Goal: Transaction & Acquisition: Purchase product/service

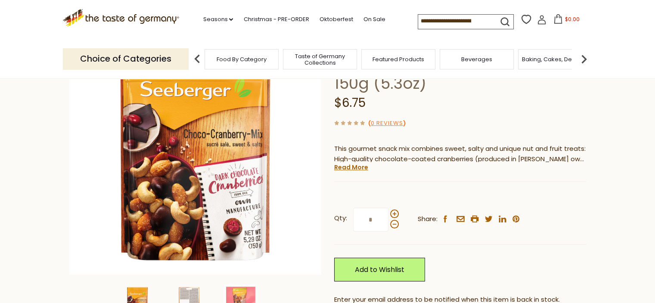
scroll to position [86, 0]
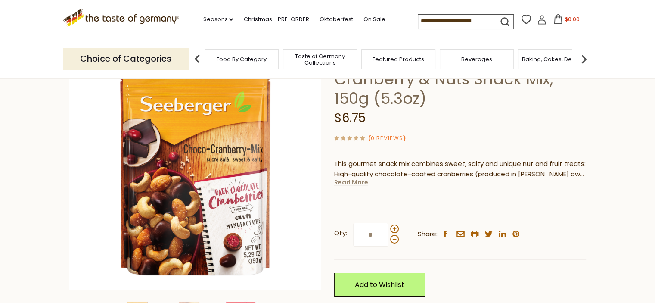
click at [342, 178] on link "Read More" at bounding box center [351, 182] width 34 height 9
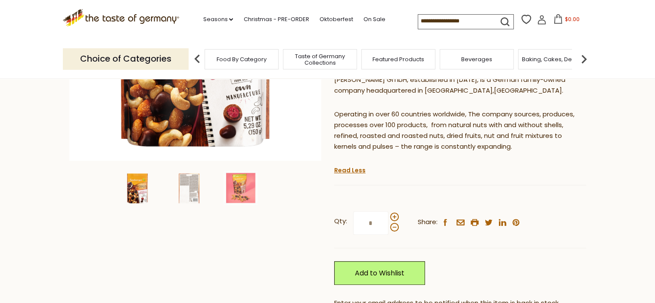
scroll to position [215, 0]
click at [394, 212] on span at bounding box center [394, 216] width 9 height 9
click at [389, 211] on input "*" at bounding box center [370, 223] width 35 height 24
click at [393, 222] on span at bounding box center [394, 226] width 9 height 9
click at [389, 211] on input "*" at bounding box center [370, 223] width 35 height 24
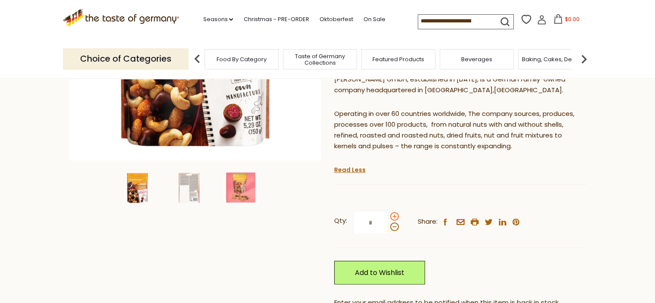
click at [393, 212] on span at bounding box center [394, 216] width 9 height 9
click at [389, 211] on input "*" at bounding box center [370, 223] width 35 height 24
type input "*"
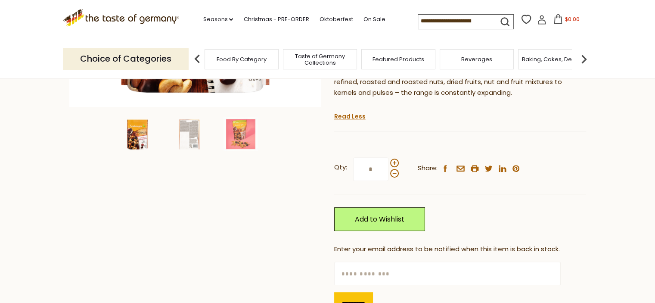
scroll to position [302, 0]
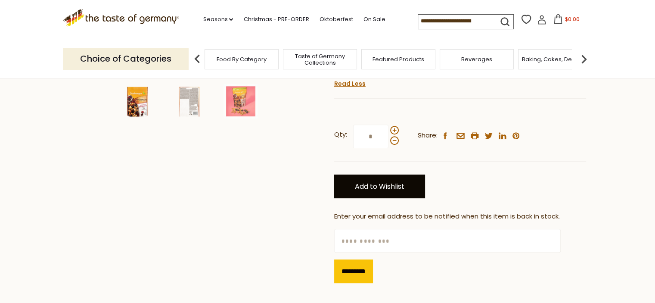
click at [376, 174] on link "Add to Wishlist" at bounding box center [379, 186] width 91 height 24
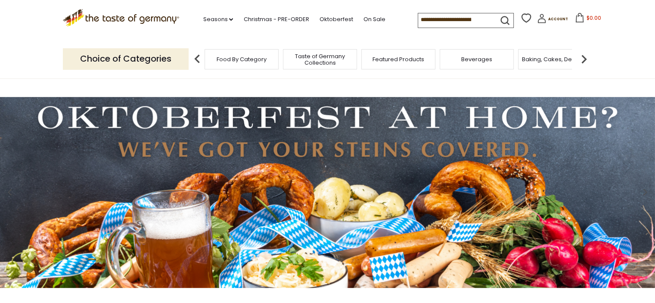
click at [446, 15] on input at bounding box center [454, 19] width 73 height 12
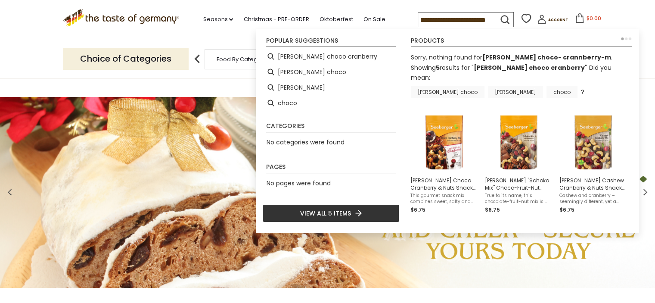
scroll to position [0, 55]
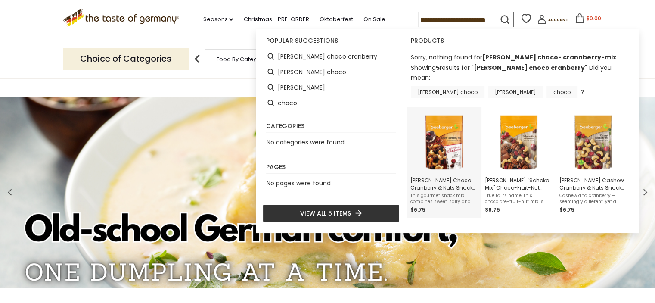
type input "**********"
click at [443, 129] on img "Seeberger Choco Cranberry & Nuts Snack Mix, 150g (5.3oz)" at bounding box center [444, 141] width 62 height 62
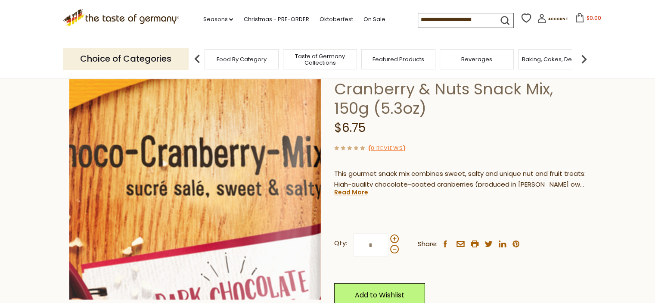
scroll to position [86, 0]
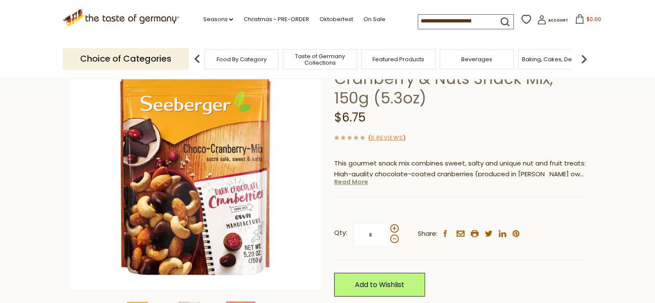
click at [349, 177] on link "Read More" at bounding box center [351, 181] width 34 height 9
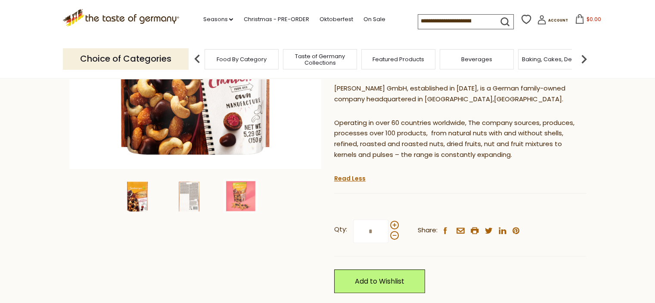
scroll to position [215, 0]
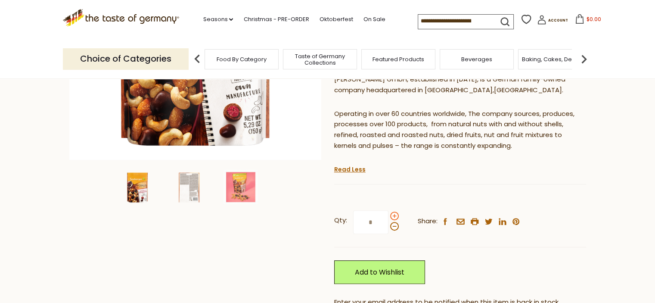
click at [394, 211] on span at bounding box center [394, 215] width 9 height 9
click at [389, 210] on input "*" at bounding box center [370, 222] width 35 height 24
type input "*"
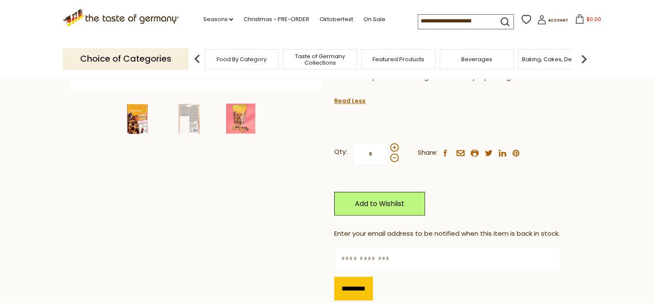
scroll to position [302, 0]
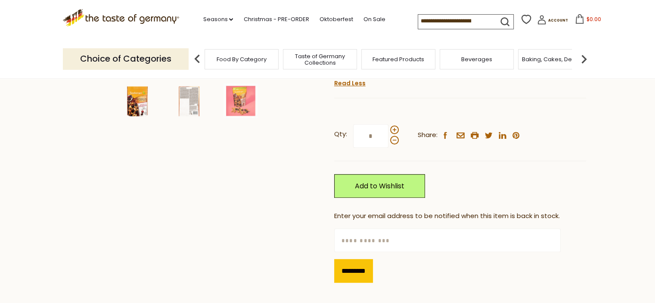
click at [353, 228] on input "text" at bounding box center [447, 240] width 227 height 24
type input "**********"
click at [353, 259] on input "*********" at bounding box center [353, 271] width 39 height 24
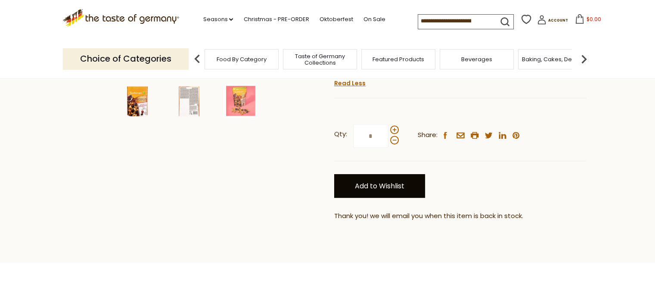
click at [380, 174] on link "Add to Wishlist" at bounding box center [379, 186] width 91 height 24
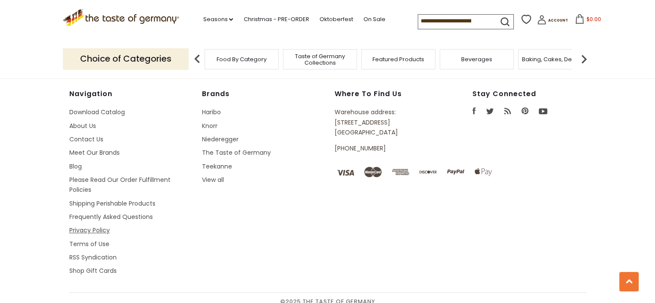
scroll to position [320, 0]
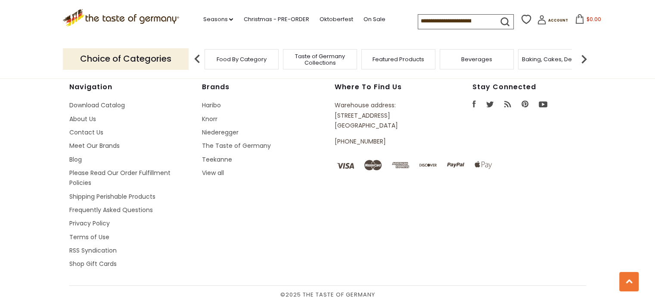
click at [584, 57] on img at bounding box center [583, 58] width 17 height 17
click at [583, 57] on img at bounding box center [583, 58] width 17 height 17
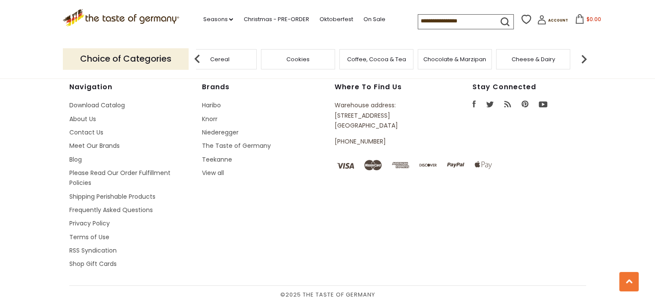
click at [583, 57] on img at bounding box center [583, 58] width 17 height 17
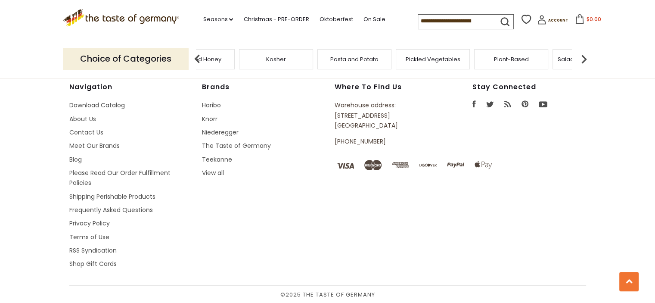
click at [583, 57] on img at bounding box center [583, 58] width 17 height 17
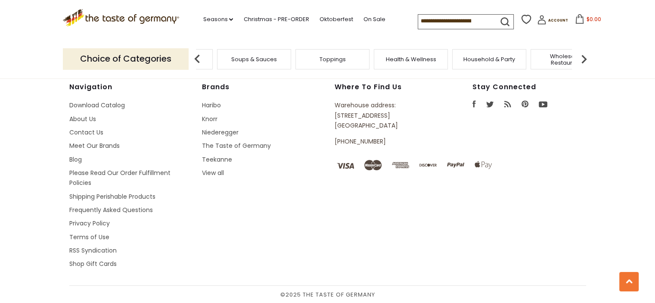
click at [583, 57] on img at bounding box center [583, 58] width 17 height 17
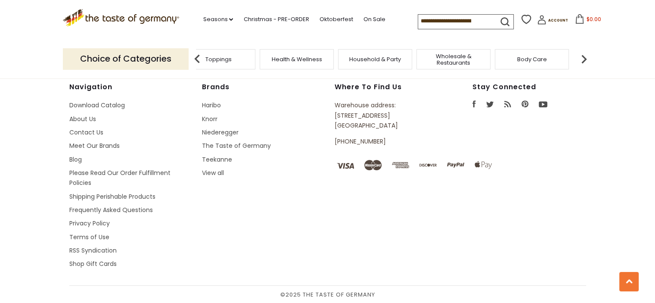
click at [583, 57] on img at bounding box center [583, 58] width 17 height 17
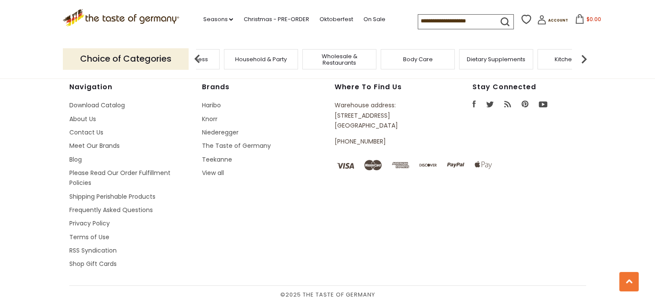
click at [583, 57] on img at bounding box center [583, 58] width 17 height 17
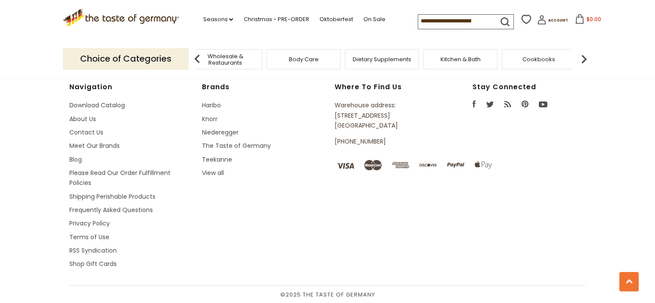
click at [583, 57] on img at bounding box center [583, 58] width 17 height 17
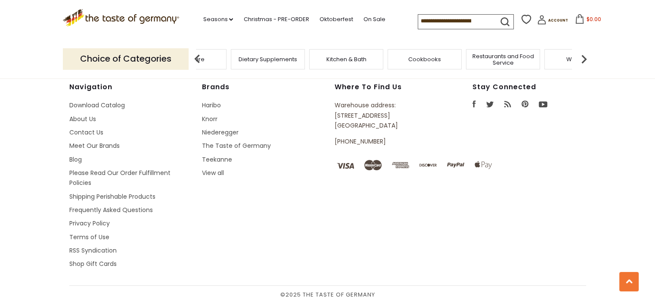
click at [583, 57] on img at bounding box center [583, 58] width 17 height 17
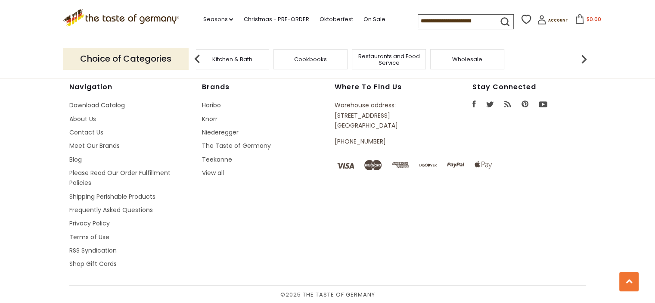
click at [583, 57] on img at bounding box center [583, 58] width 17 height 17
click at [539, 57] on span "Wholesale" at bounding box center [544, 59] width 30 height 6
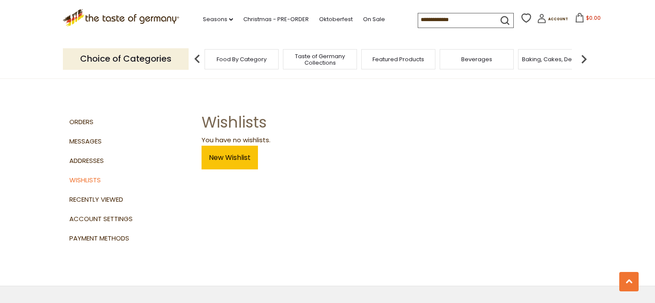
scroll to position [320, 0]
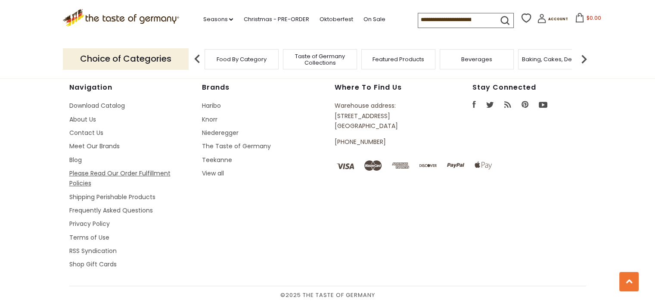
click at [115, 171] on link "Please Read Our Order Fulfillment Policies" at bounding box center [119, 178] width 101 height 19
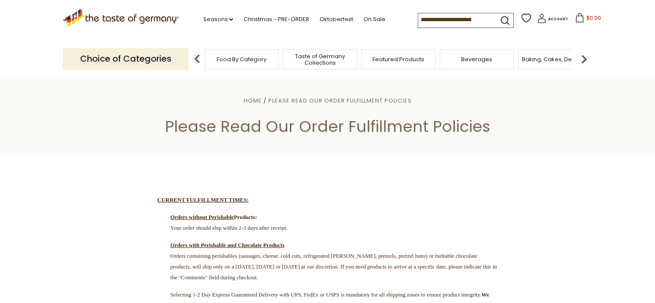
click at [586, 19] on span "$0.00" at bounding box center [593, 17] width 15 height 7
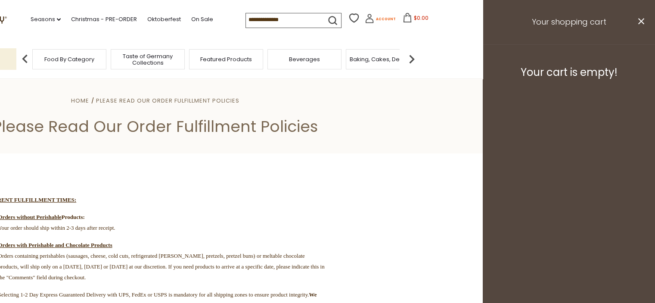
click at [374, 16] on link "Account" at bounding box center [380, 20] width 31 height 12
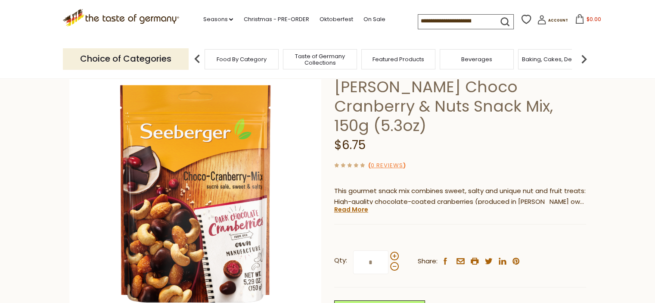
scroll to position [172, 0]
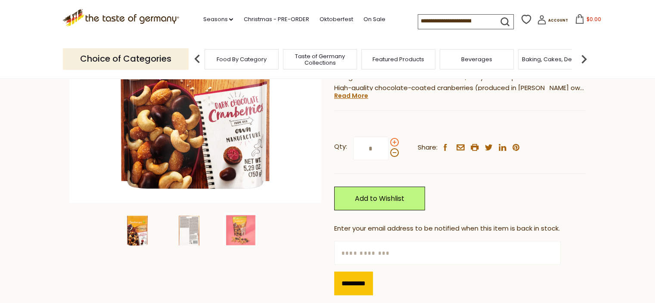
click at [394, 138] on span at bounding box center [394, 142] width 9 height 9
click at [389, 137] on input "*" at bounding box center [370, 149] width 35 height 24
type input "*"
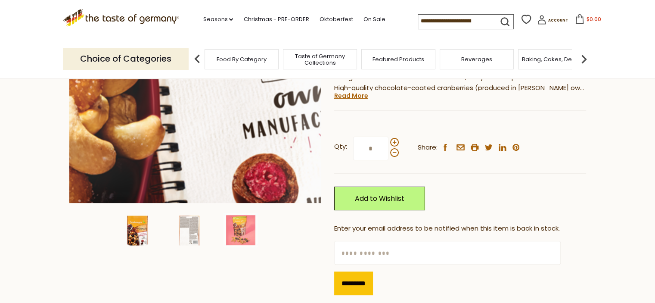
click at [220, 143] on img at bounding box center [195, 77] width 252 height 252
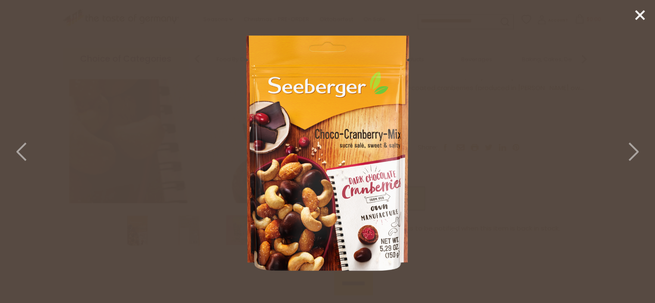
click at [220, 143] on img at bounding box center [327, 149] width 273 height 273
click at [636, 16] on icon at bounding box center [640, 15] width 13 height 13
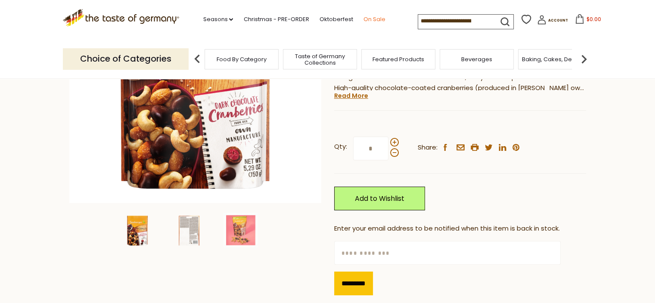
click at [367, 19] on link "On Sale" at bounding box center [374, 19] width 22 height 9
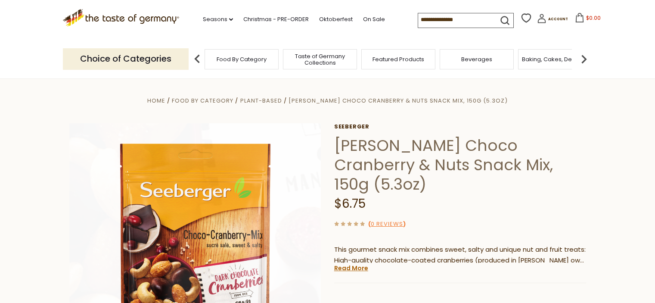
scroll to position [173, 0]
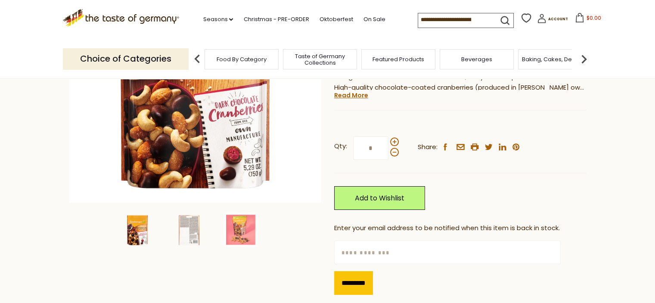
click at [586, 17] on span "$0.00" at bounding box center [593, 17] width 15 height 7
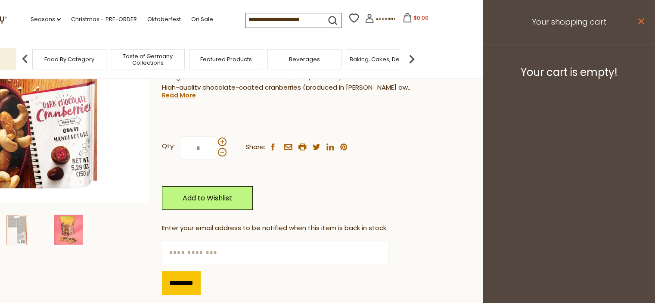
click at [638, 21] on icon "close" at bounding box center [641, 21] width 6 height 6
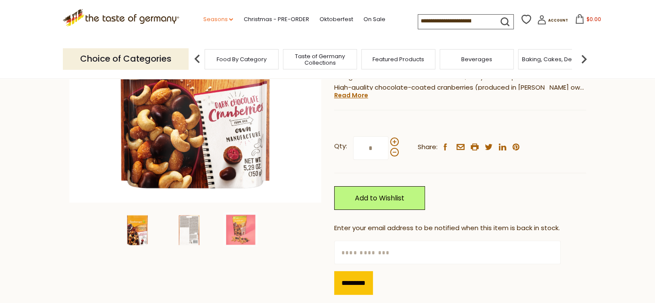
scroll to position [172, 0]
click at [109, 17] on icon at bounding box center [120, 16] width 117 height 15
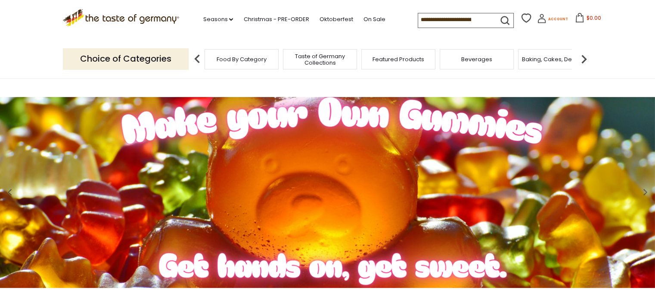
click at [549, 19] on span "Account" at bounding box center [558, 19] width 20 height 5
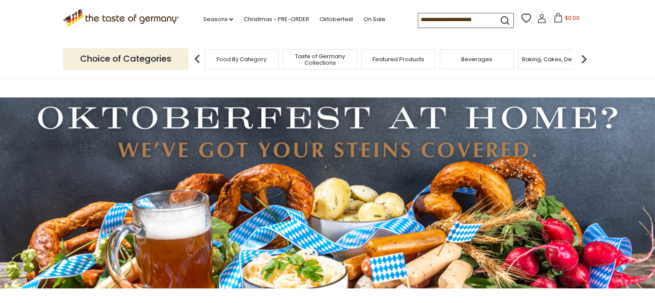
click at [556, 19] on icon at bounding box center [558, 17] width 9 height 9
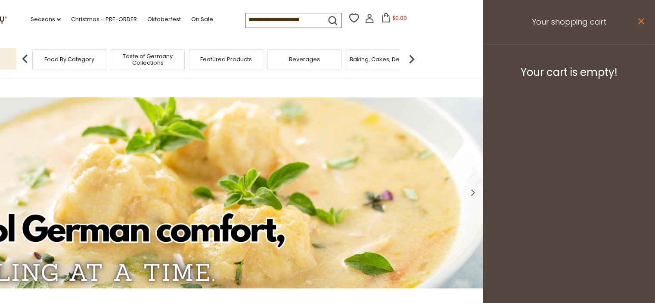
click at [640, 20] on icon at bounding box center [641, 21] width 6 height 6
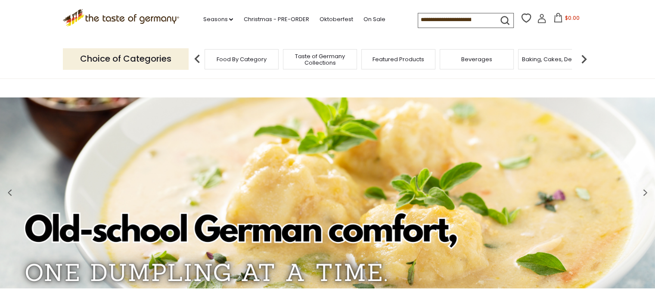
click at [538, 19] on icon at bounding box center [542, 20] width 8 height 5
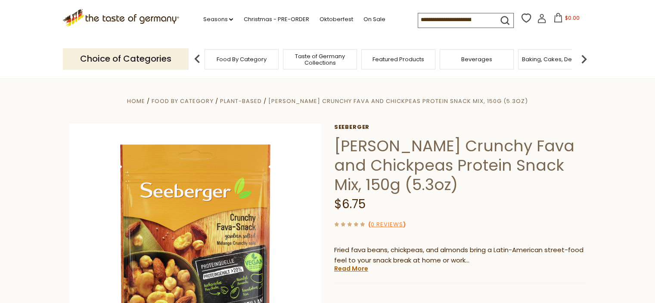
click at [418, 16] on input at bounding box center [454, 19] width 73 height 12
paste input "**********"
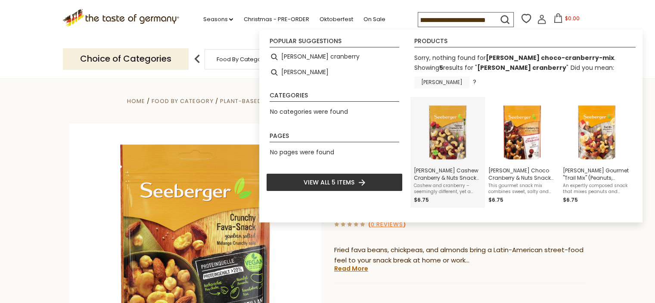
type input "**********"
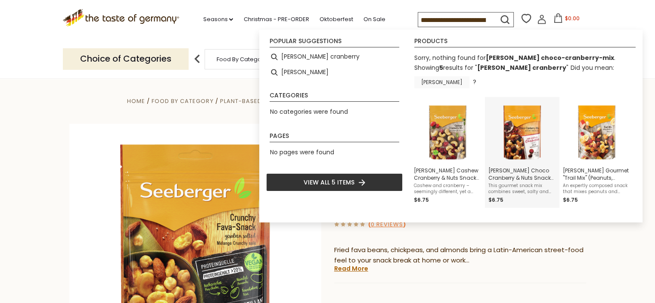
click at [519, 127] on img "Seeberger Choco Cranberry & Nuts Snack Mix, 150g (5.3oz)" at bounding box center [522, 131] width 62 height 62
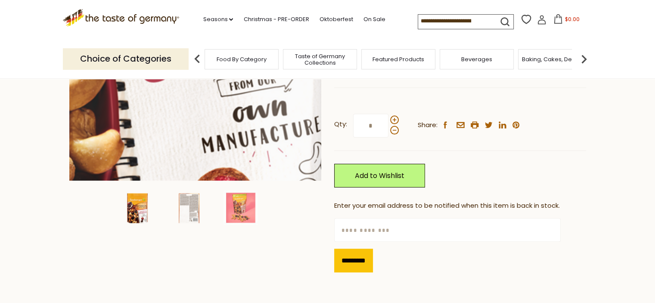
scroll to position [215, 0]
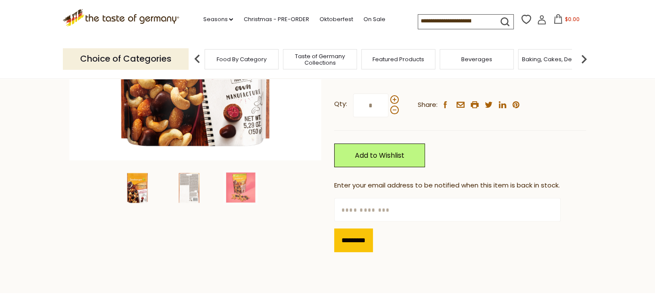
click at [357, 198] on input "text" at bounding box center [447, 210] width 227 height 24
type input "**********"
click at [345, 228] on input "*********" at bounding box center [353, 240] width 39 height 24
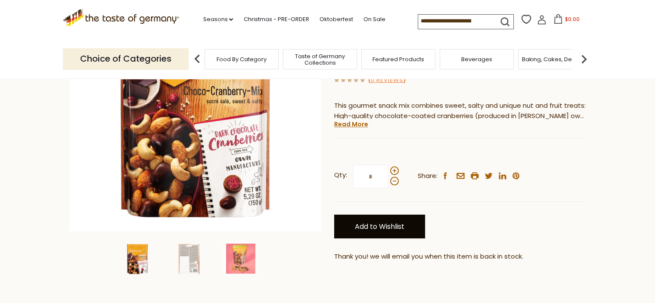
scroll to position [129, 0]
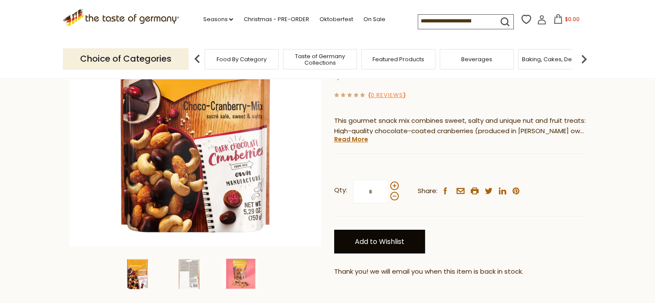
click at [389, 230] on link "Add to Wishlist" at bounding box center [379, 242] width 91 height 24
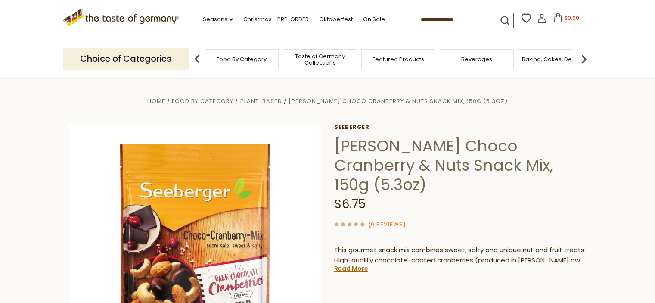
scroll to position [129, 0]
